Goal: Information Seeking & Learning: Learn about a topic

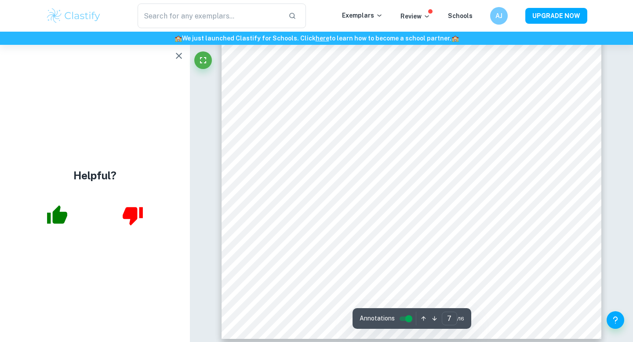
scroll to position [3566, 0]
click at [180, 52] on icon "button" at bounding box center [179, 56] width 11 height 11
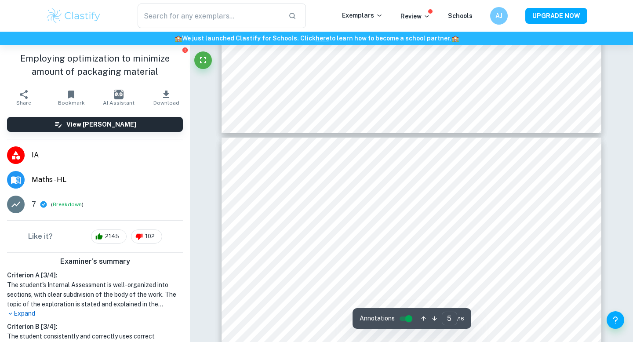
type input "4"
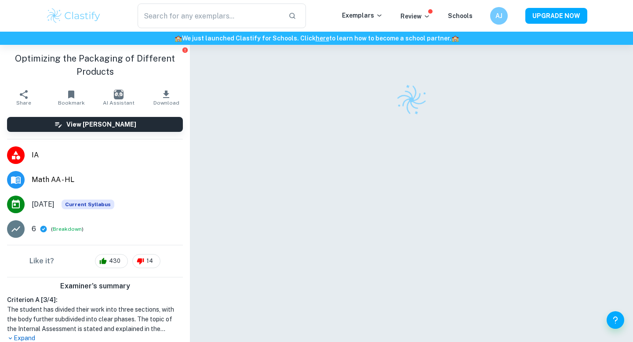
click at [82, 68] on h1 "Optimizing the Packaging of Different Products" at bounding box center [95, 65] width 176 height 26
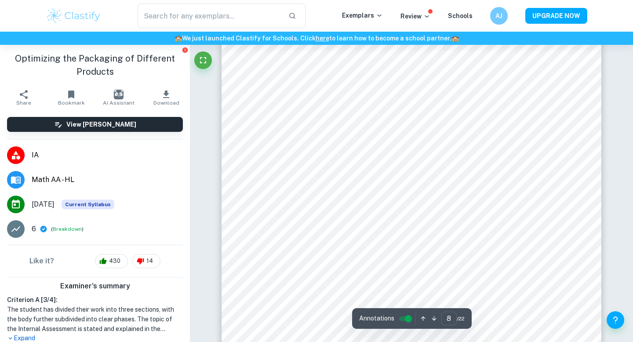
scroll to position [3700, 0]
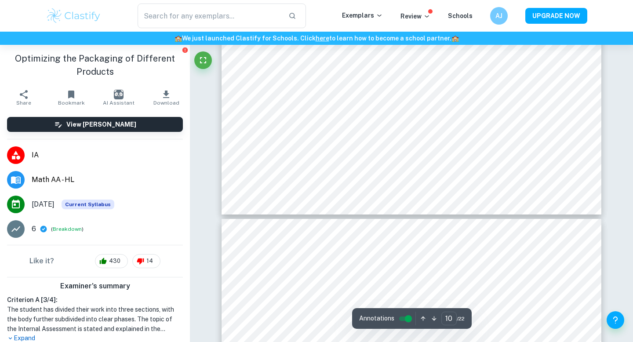
type input "11"
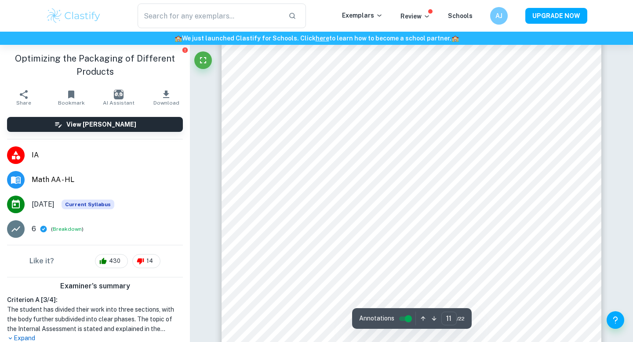
scroll to position [5262, 0]
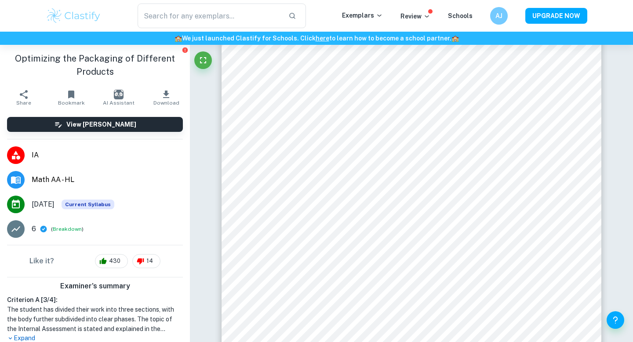
click at [89, 56] on h1 "Optimizing the Packaging of Different Products" at bounding box center [95, 65] width 176 height 26
click at [116, 63] on h1 "Optimizing the Packaging of Different Products" at bounding box center [95, 65] width 176 height 26
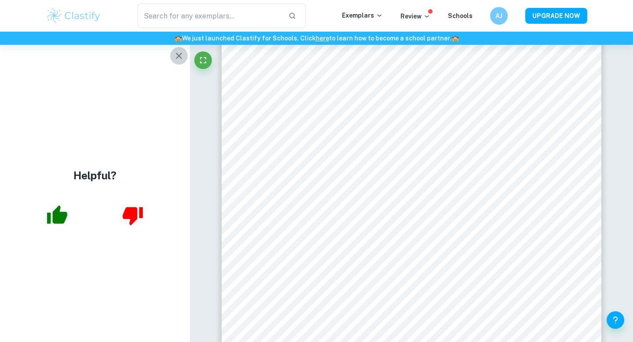
click at [179, 55] on icon "button" at bounding box center [179, 56] width 6 height 6
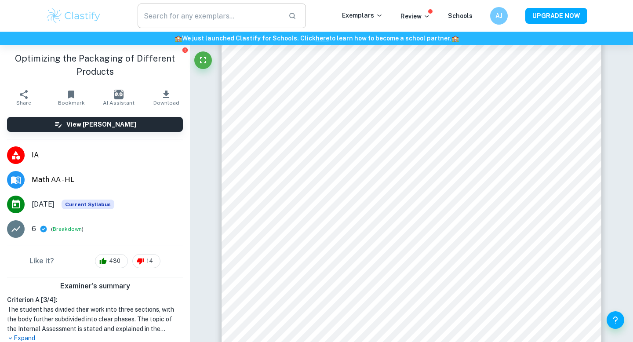
click at [196, 24] on input "text" at bounding box center [210, 16] width 144 height 25
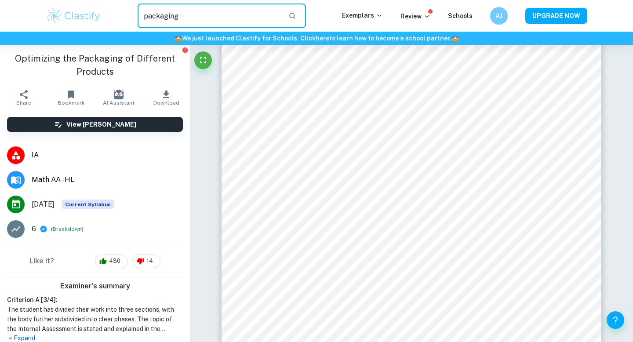
type input "packaging"
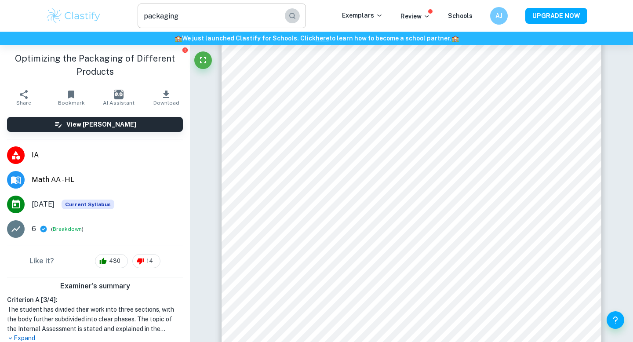
click at [295, 16] on icon "button" at bounding box center [292, 16] width 8 height 8
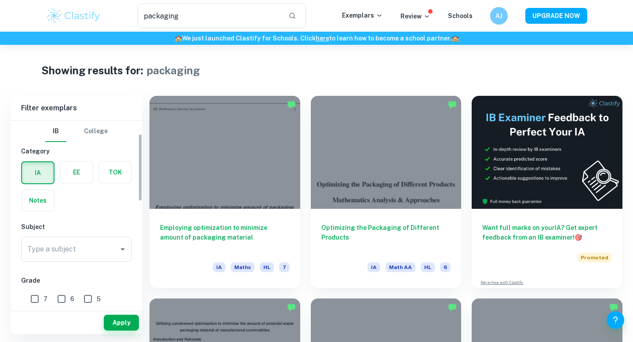
scroll to position [36, 0]
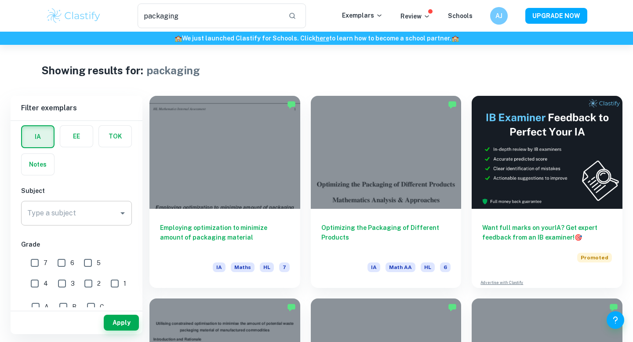
click at [68, 212] on input "Type a subject" at bounding box center [70, 213] width 90 height 17
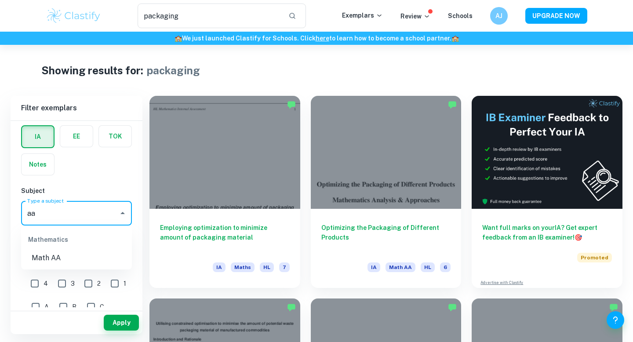
click at [69, 263] on li "Math AA" at bounding box center [76, 258] width 111 height 16
type input "Math AA"
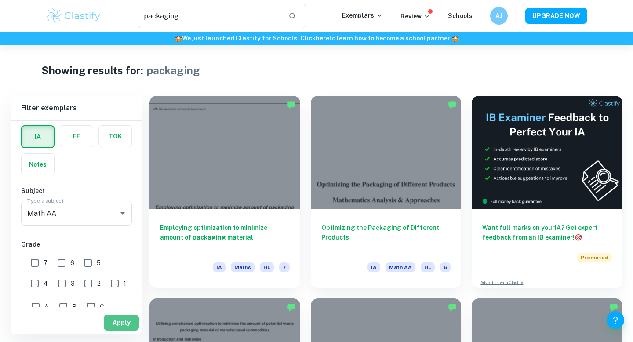
click at [128, 328] on button "Apply" at bounding box center [121, 323] width 35 height 16
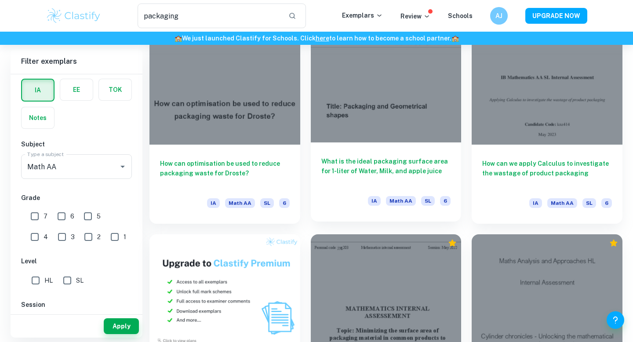
scroll to position [265, 0]
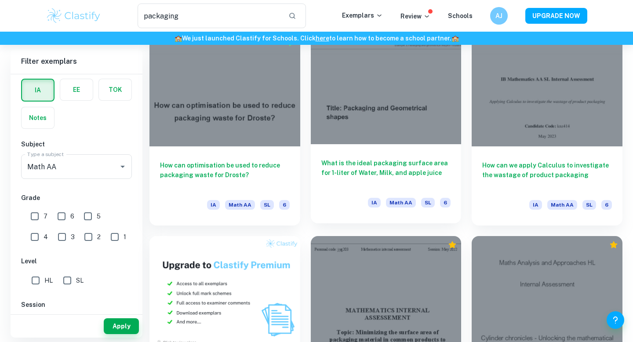
click at [406, 163] on h6 "What is the ideal packaging surface area for 1-liter of Water, Milk, and apple …" at bounding box center [386, 172] width 130 height 29
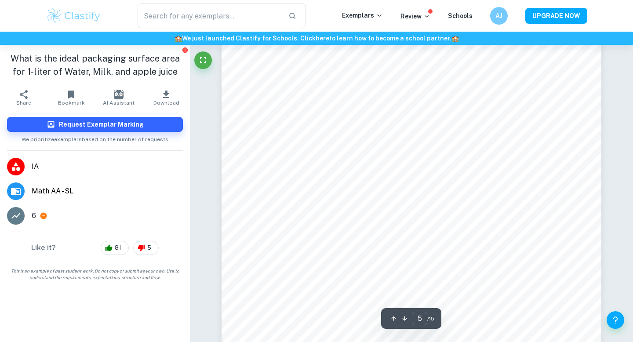
scroll to position [2357, 0]
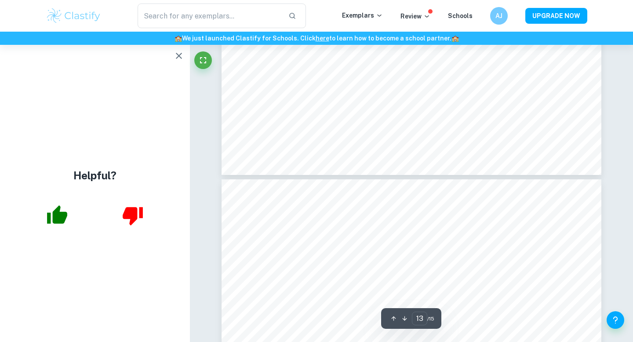
type input "14"
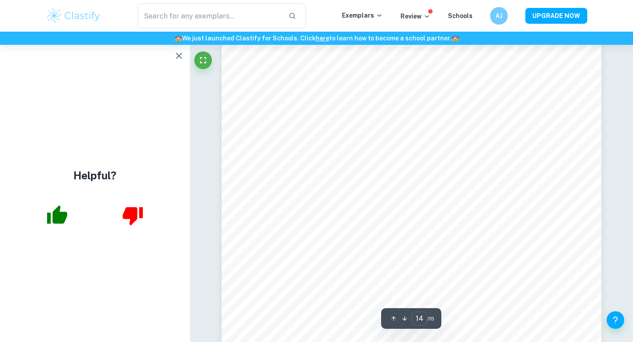
scroll to position [7249, 0]
click at [179, 52] on icon "button" at bounding box center [179, 56] width 11 height 11
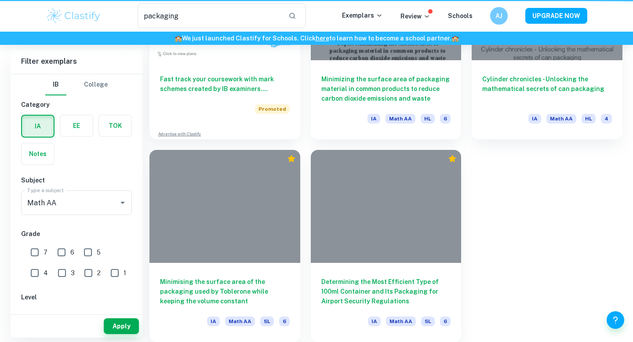
scroll to position [265, 0]
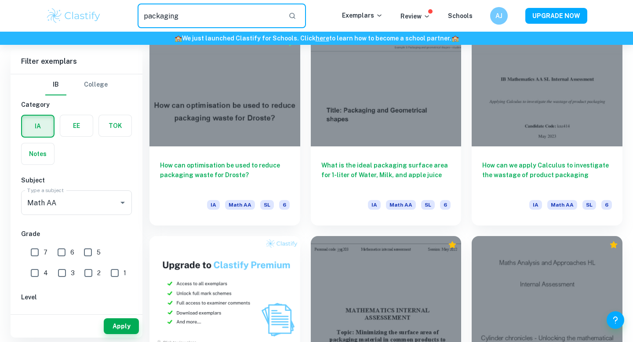
click at [188, 11] on input "packaging" at bounding box center [210, 16] width 144 height 25
click at [177, 13] on input "packaging" at bounding box center [210, 16] width 144 height 25
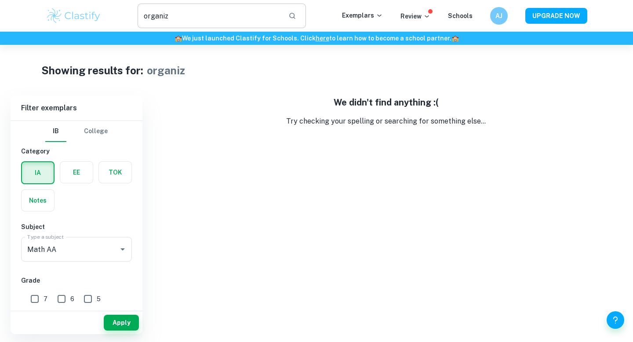
click at [168, 12] on input "organiz" at bounding box center [210, 16] width 144 height 25
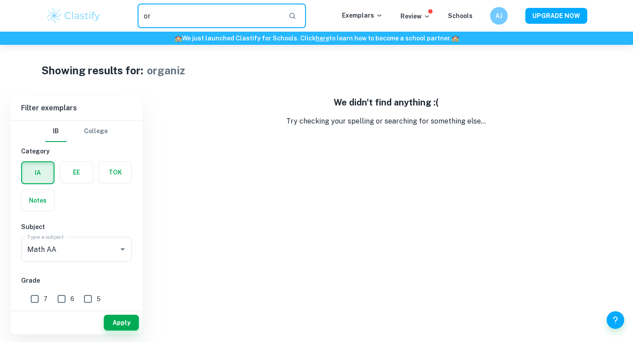
type input "o"
